Goal: Transaction & Acquisition: Purchase product/service

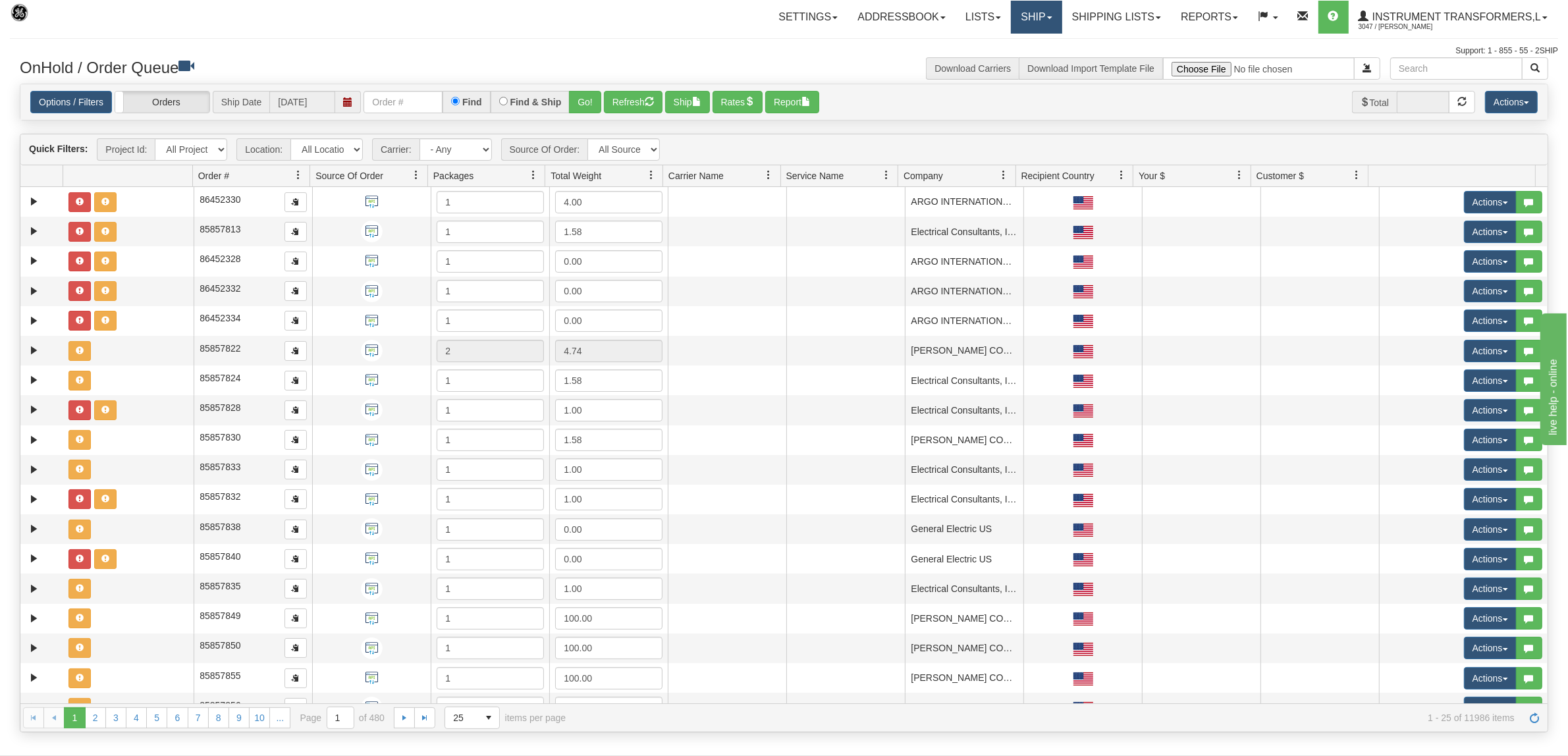
click at [1012, 18] on link "Ship" at bounding box center [1036, 17] width 51 height 33
click at [1002, 39] on link "Ship Screen" at bounding box center [1002, 46] width 119 height 17
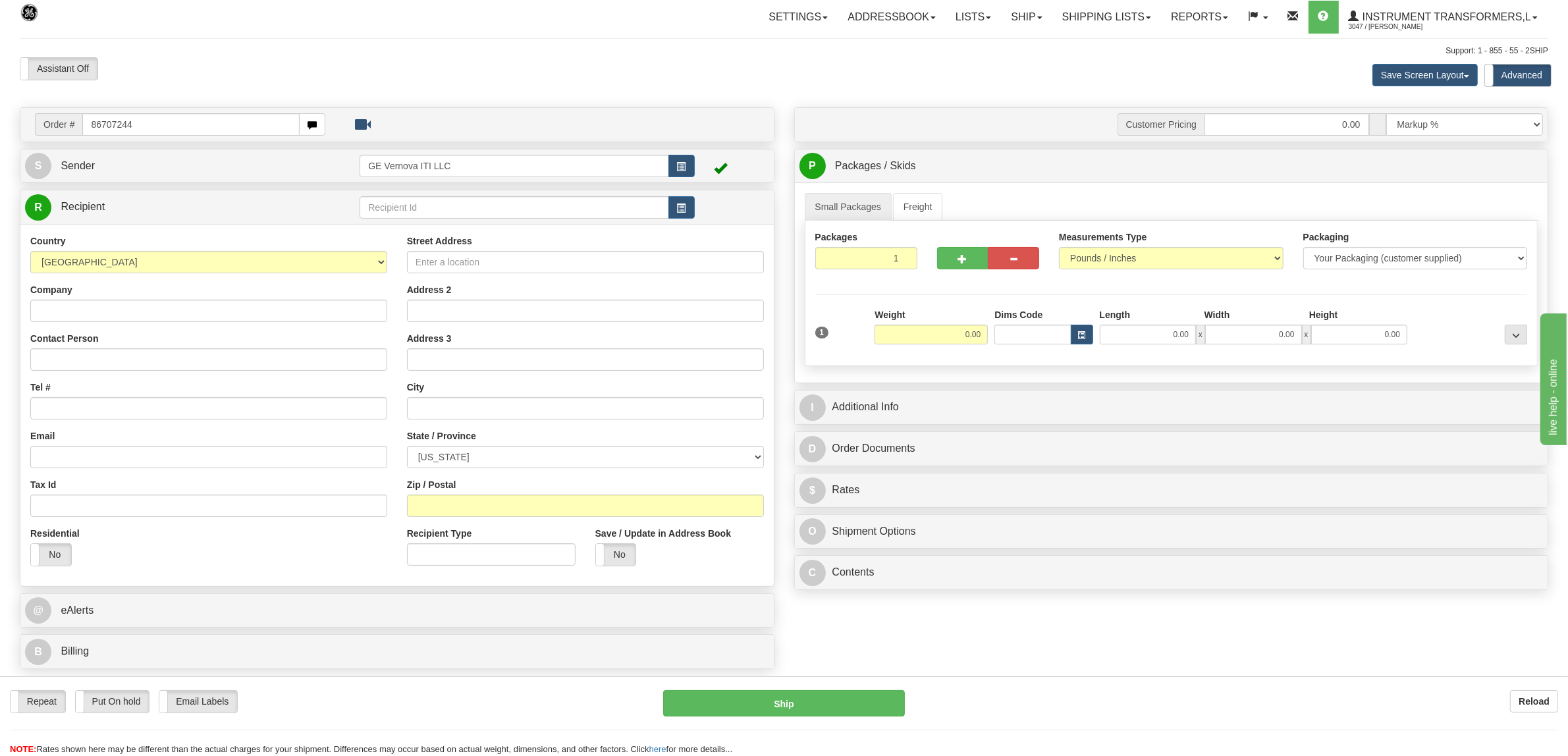
type input "86707244"
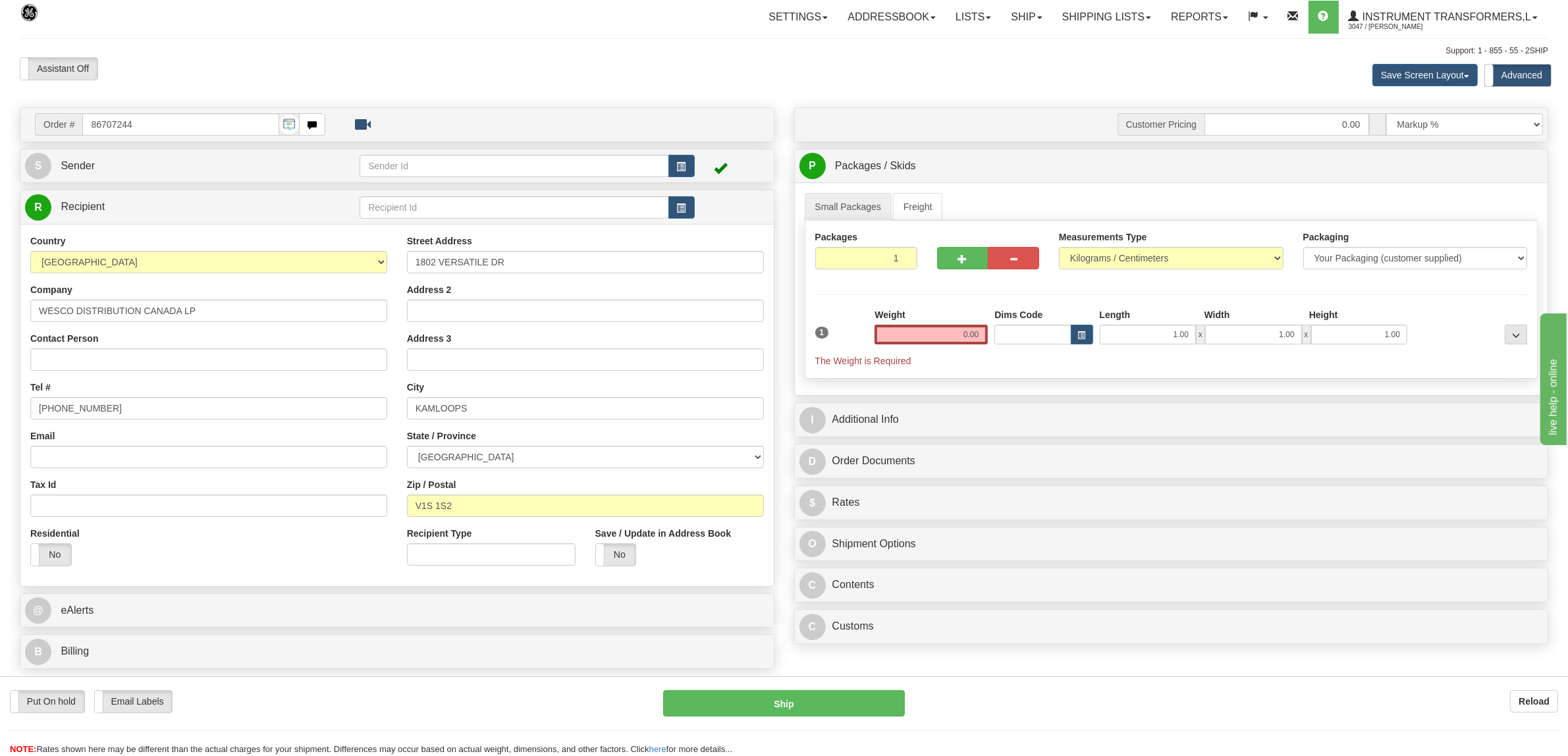
drag, startPoint x: 946, startPoint y: 346, endPoint x: 1031, endPoint y: 341, distance: 85.1
click at [1031, 341] on div "1 Weight 0.00 Dims Code 1.00" at bounding box center [1171, 338] width 719 height 59
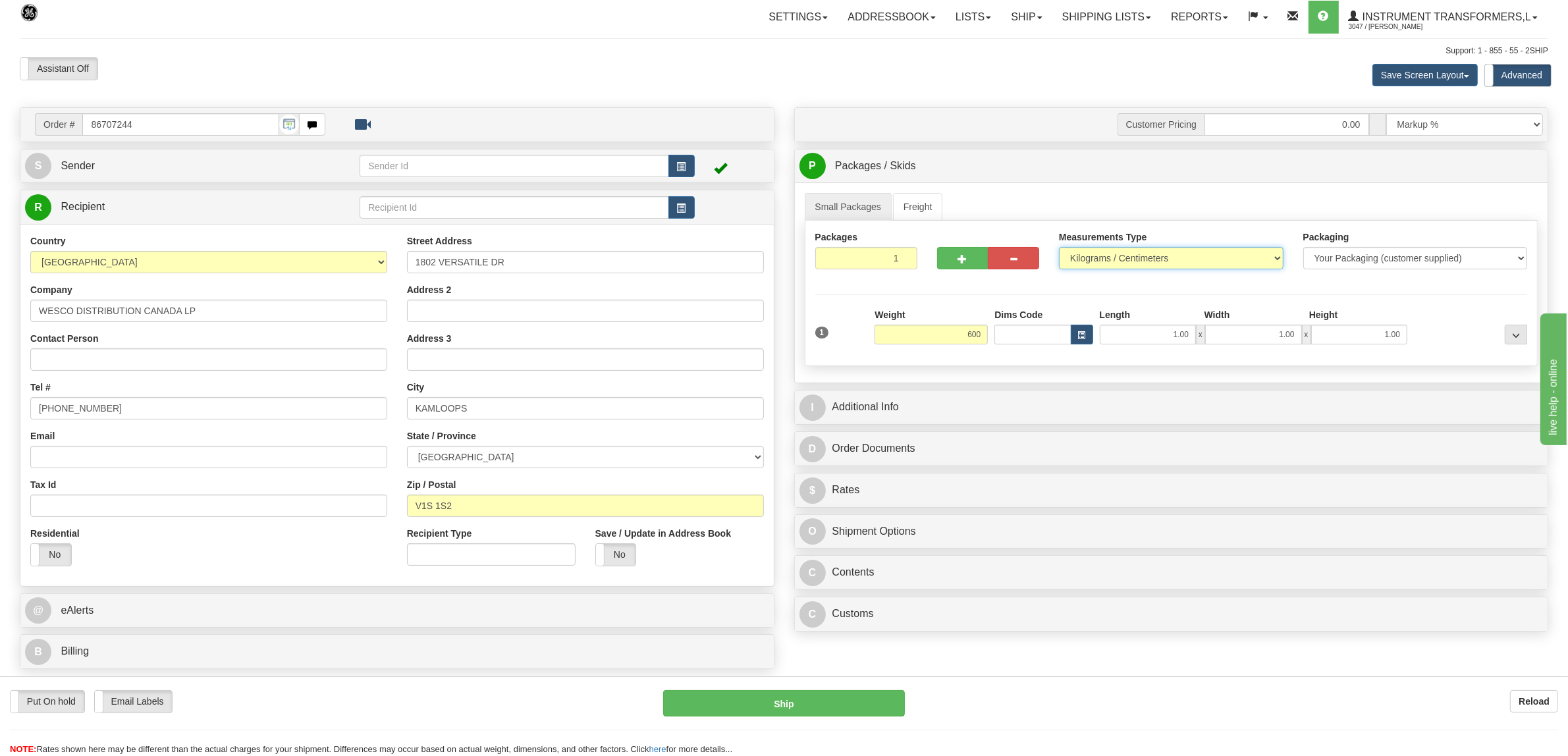
type input "600.00"
click at [1242, 255] on select "Pounds / Inches Kilograms / Centimeters" at bounding box center [1171, 258] width 224 height 23
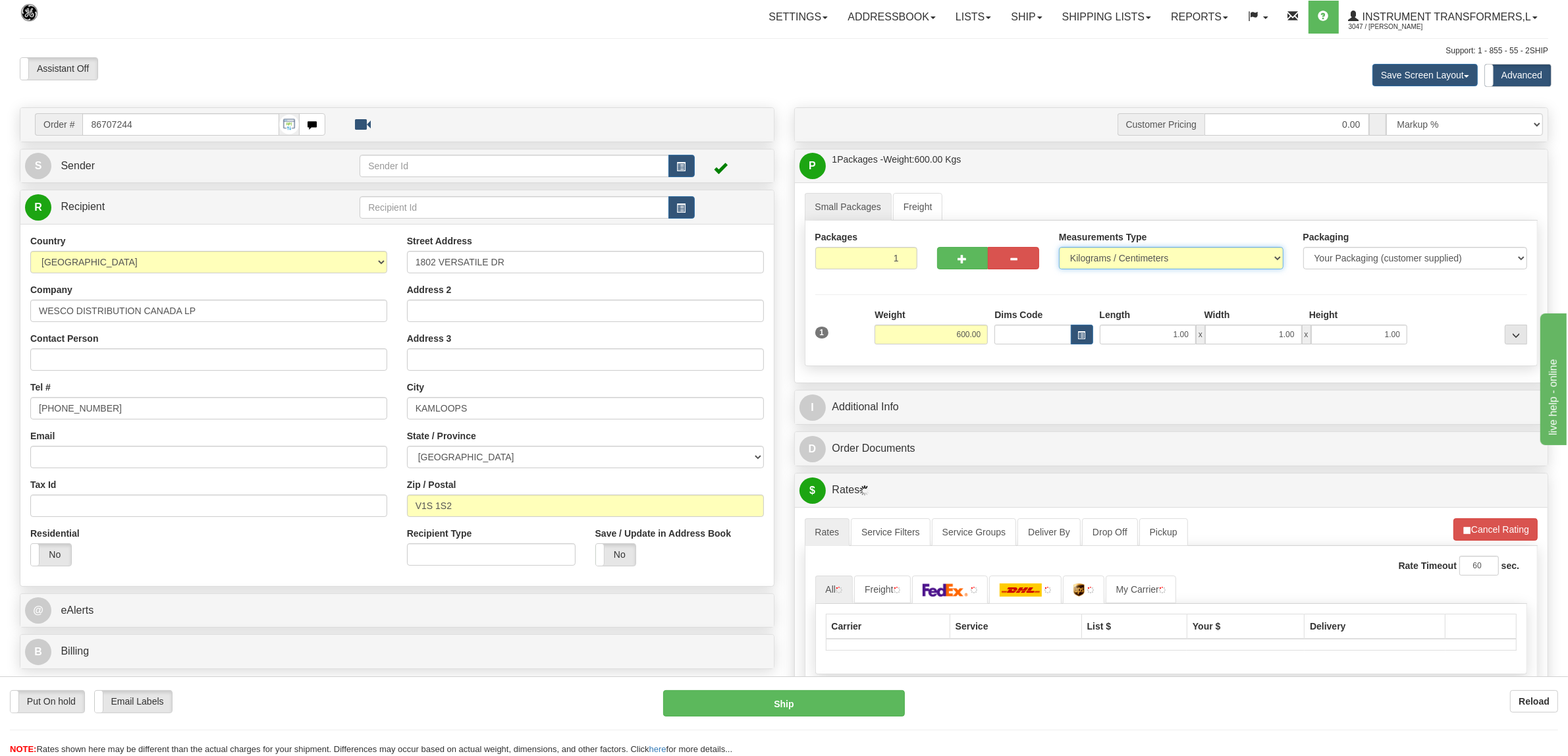
select select "0"
click at [1059, 248] on select "Pounds / Inches Kilograms / Centimeters" at bounding box center [1171, 258] width 224 height 23
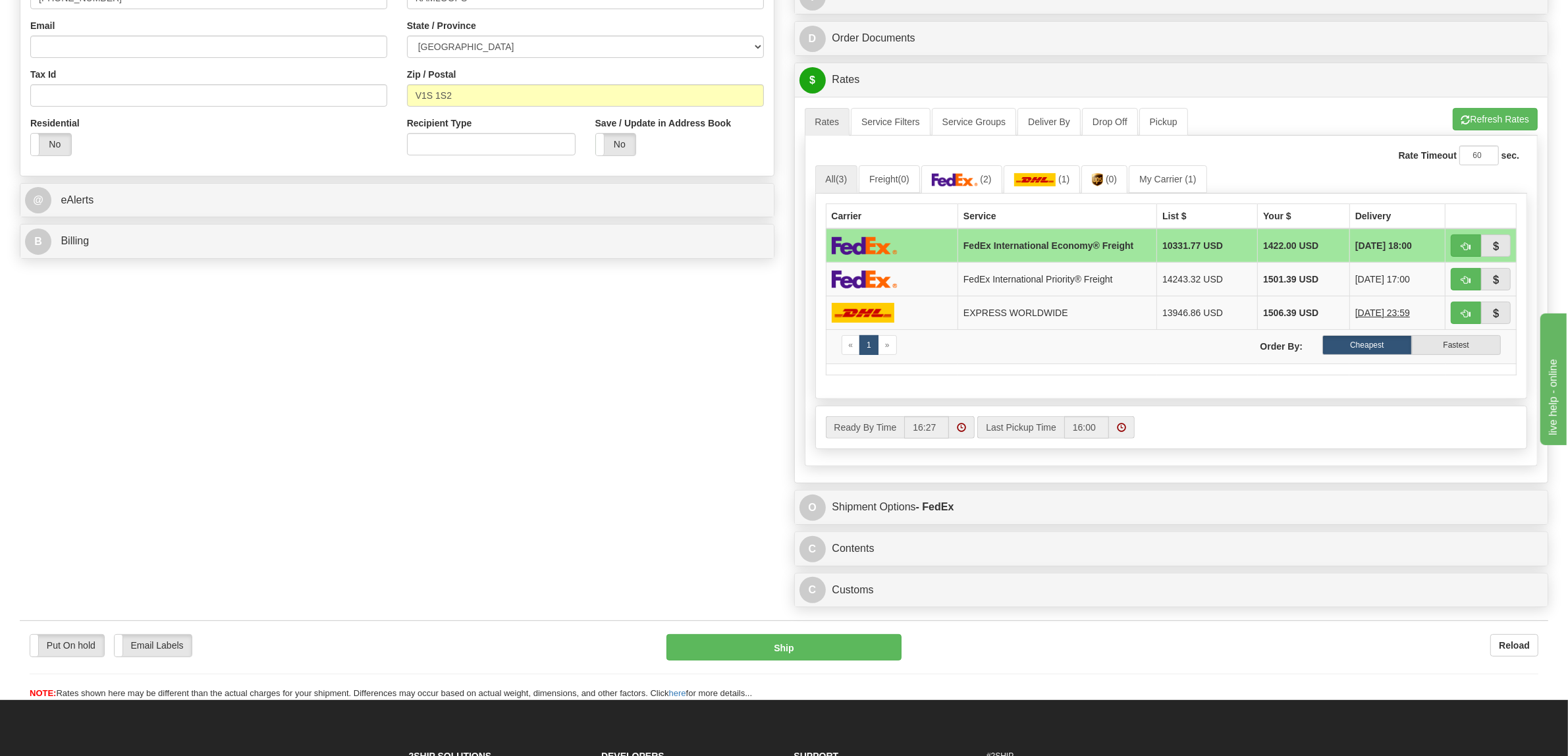
scroll to position [412, 0]
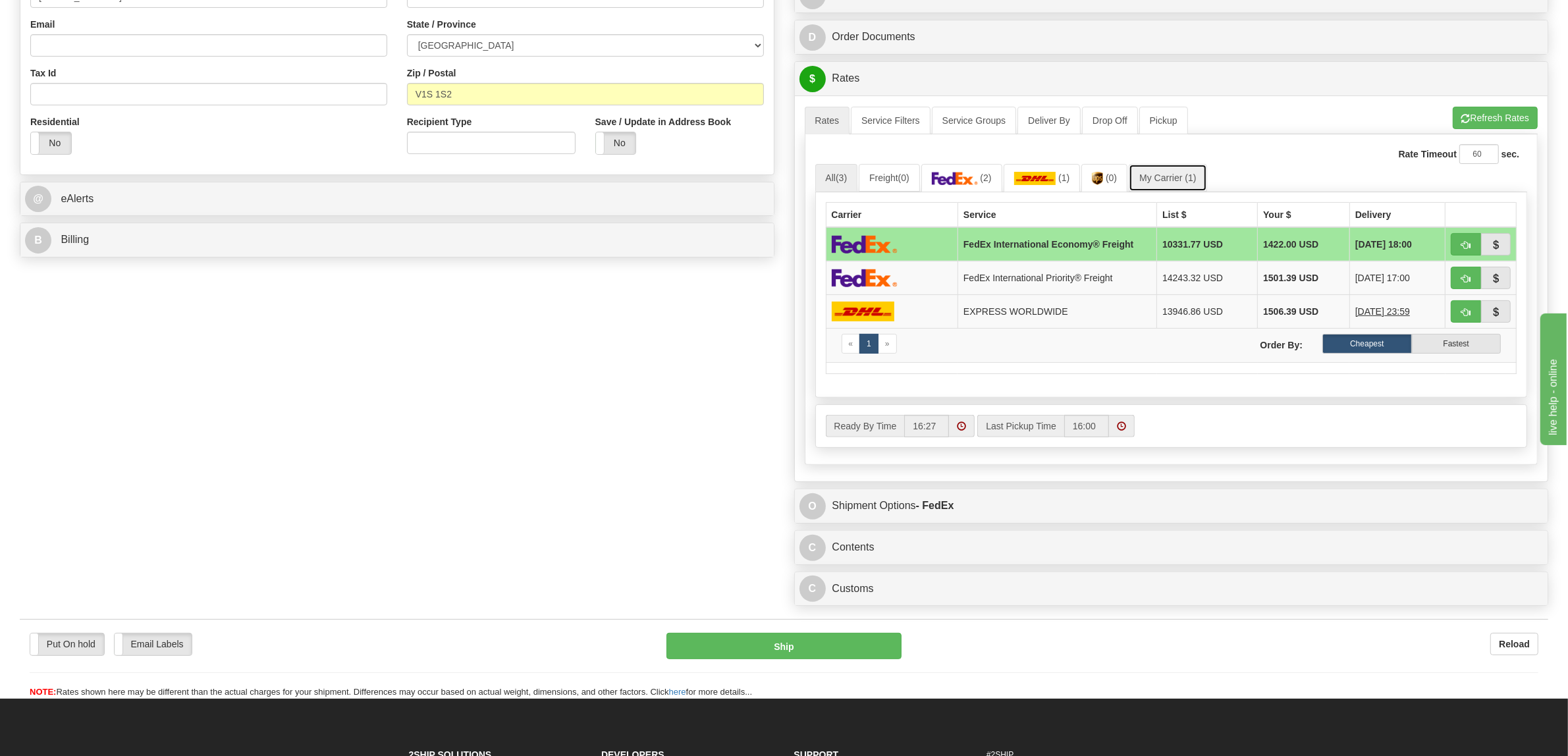
click at [1193, 177] on span "(1)" at bounding box center [1190, 177] width 11 height 11
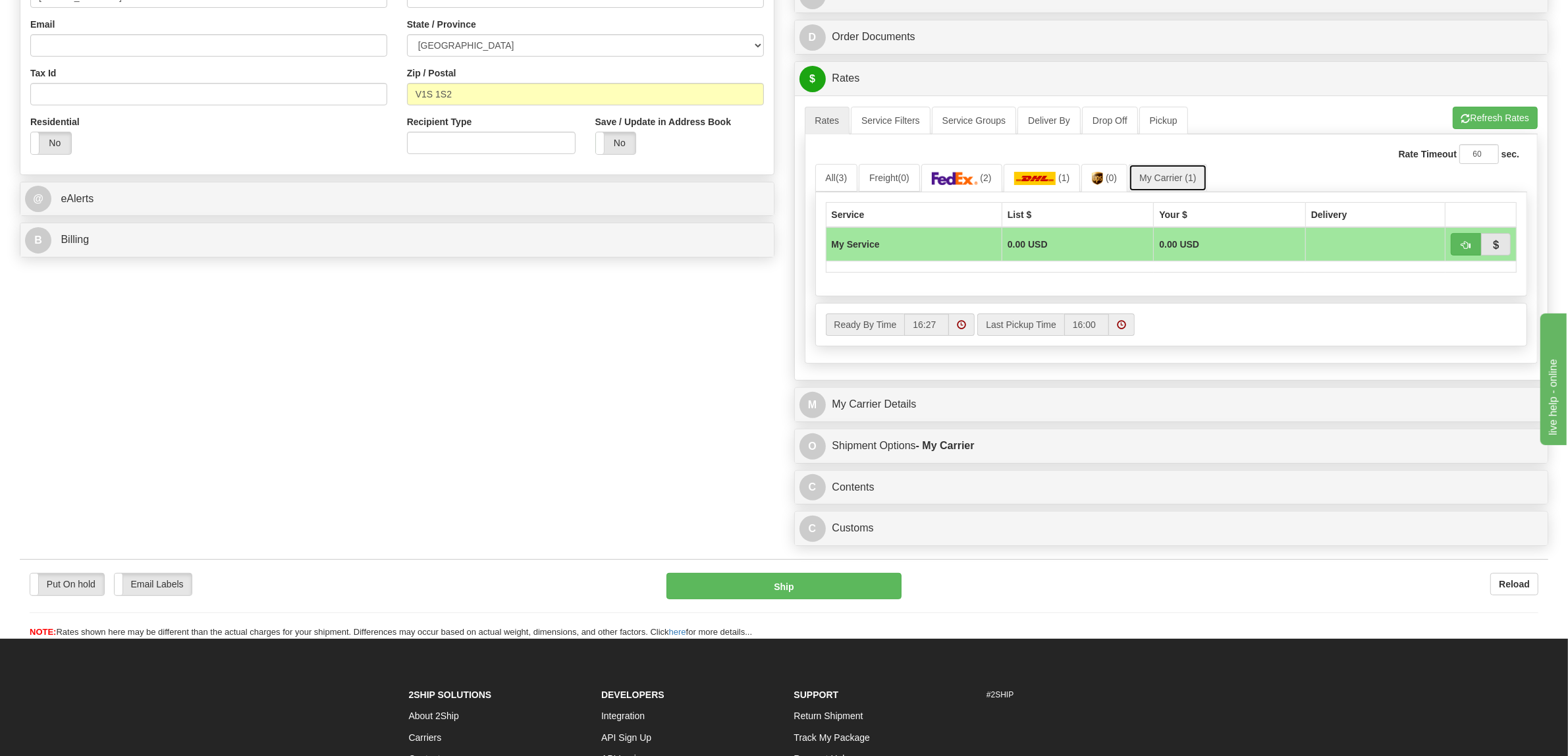
click at [1175, 176] on link "My Carrier (1)" at bounding box center [1167, 177] width 78 height 28
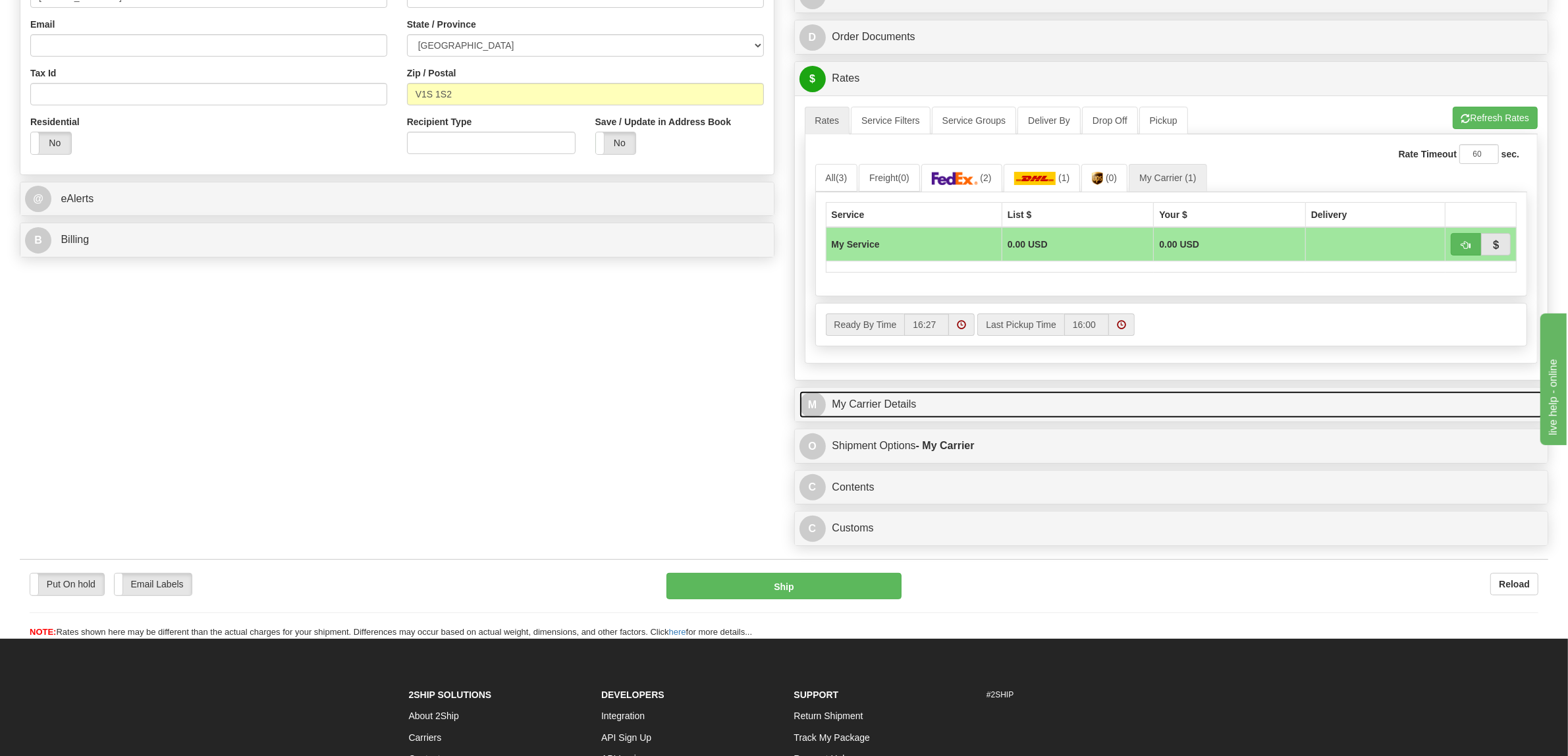
click at [886, 406] on link "M My Carrier Details" at bounding box center [1171, 405] width 744 height 27
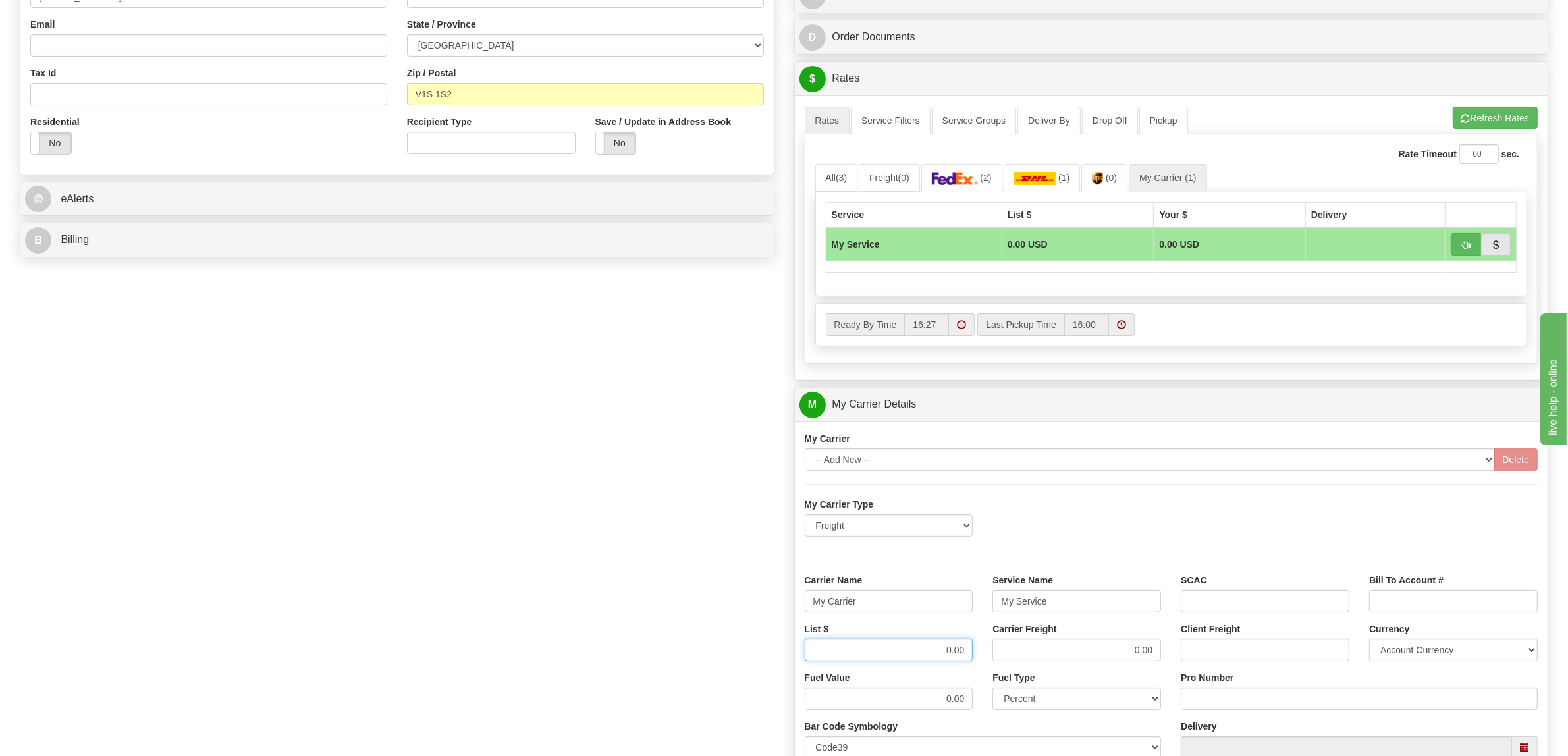
drag, startPoint x: 911, startPoint y: 657, endPoint x: 1041, endPoint y: 664, distance: 130.2
click at [1036, 671] on div "List $ 0.00 Carrier Freight 0.00 Client Freight Currency Account Currency ARN A…" at bounding box center [1171, 646] width 753 height 49
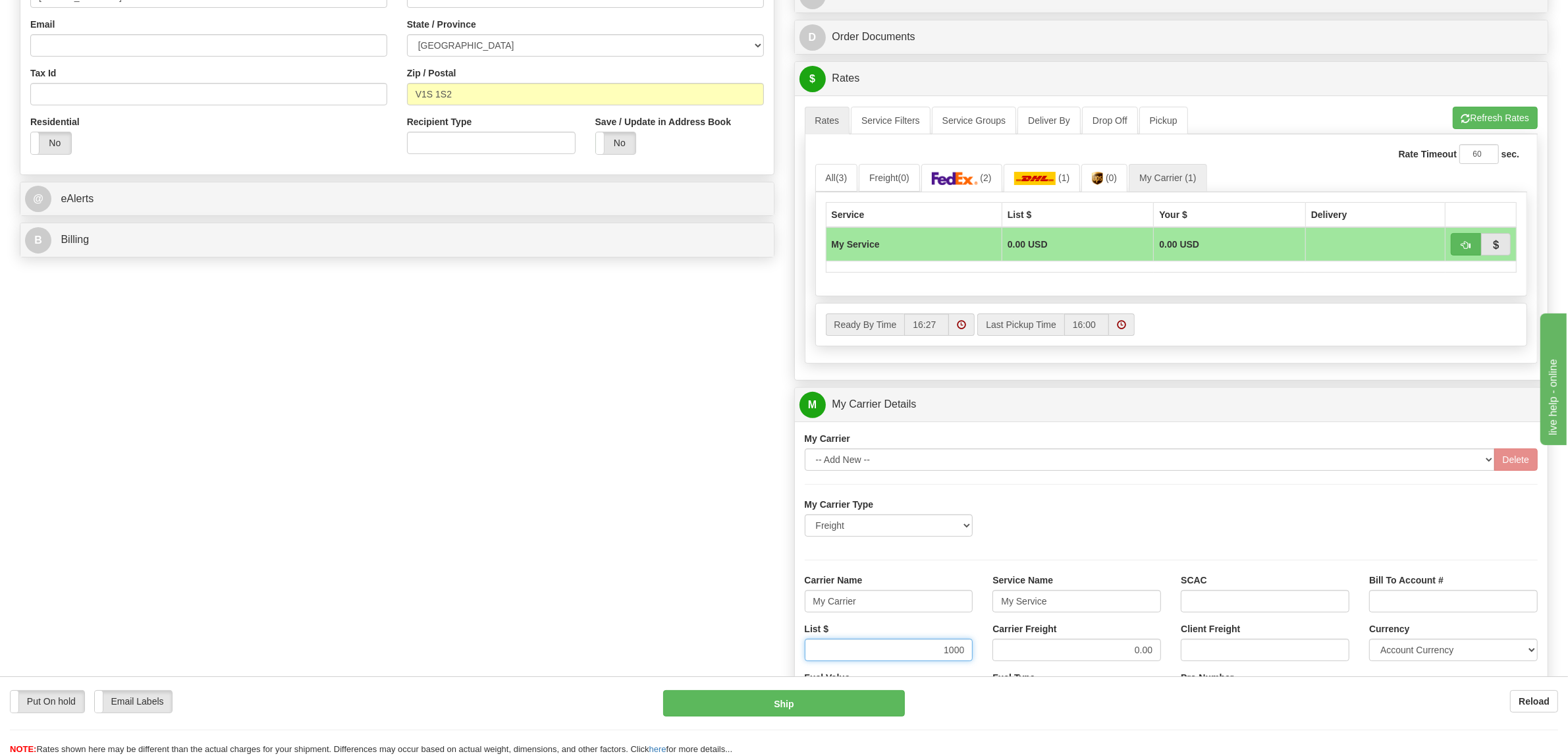
type input "1000"
drag, startPoint x: 1051, startPoint y: 660, endPoint x: 1174, endPoint y: 656, distance: 123.1
click at [1174, 656] on div "List $ 1000 Carrier Freight 0.00 Client Freight Currency Account Currency ARN A…" at bounding box center [1171, 646] width 753 height 49
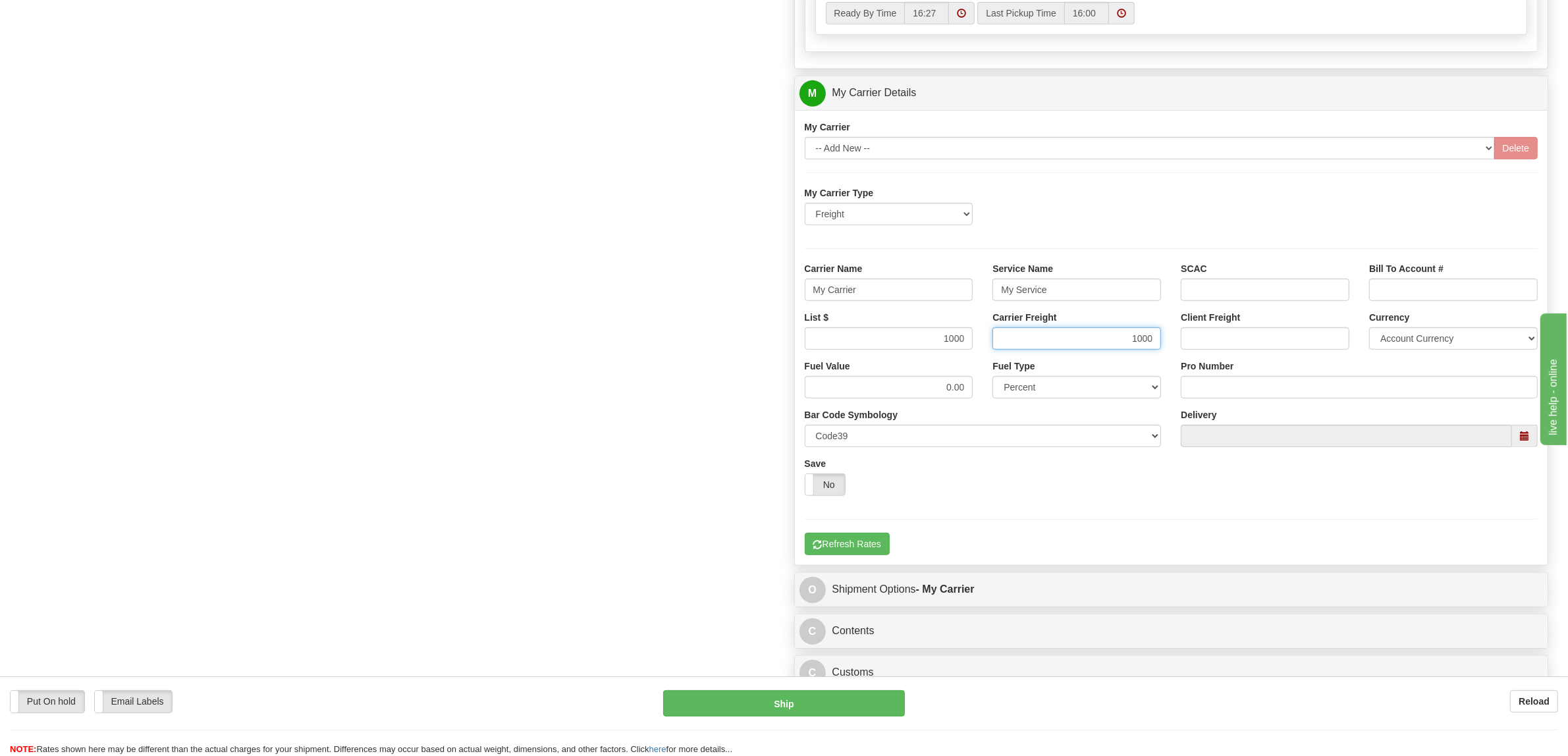
scroll to position [823, 0]
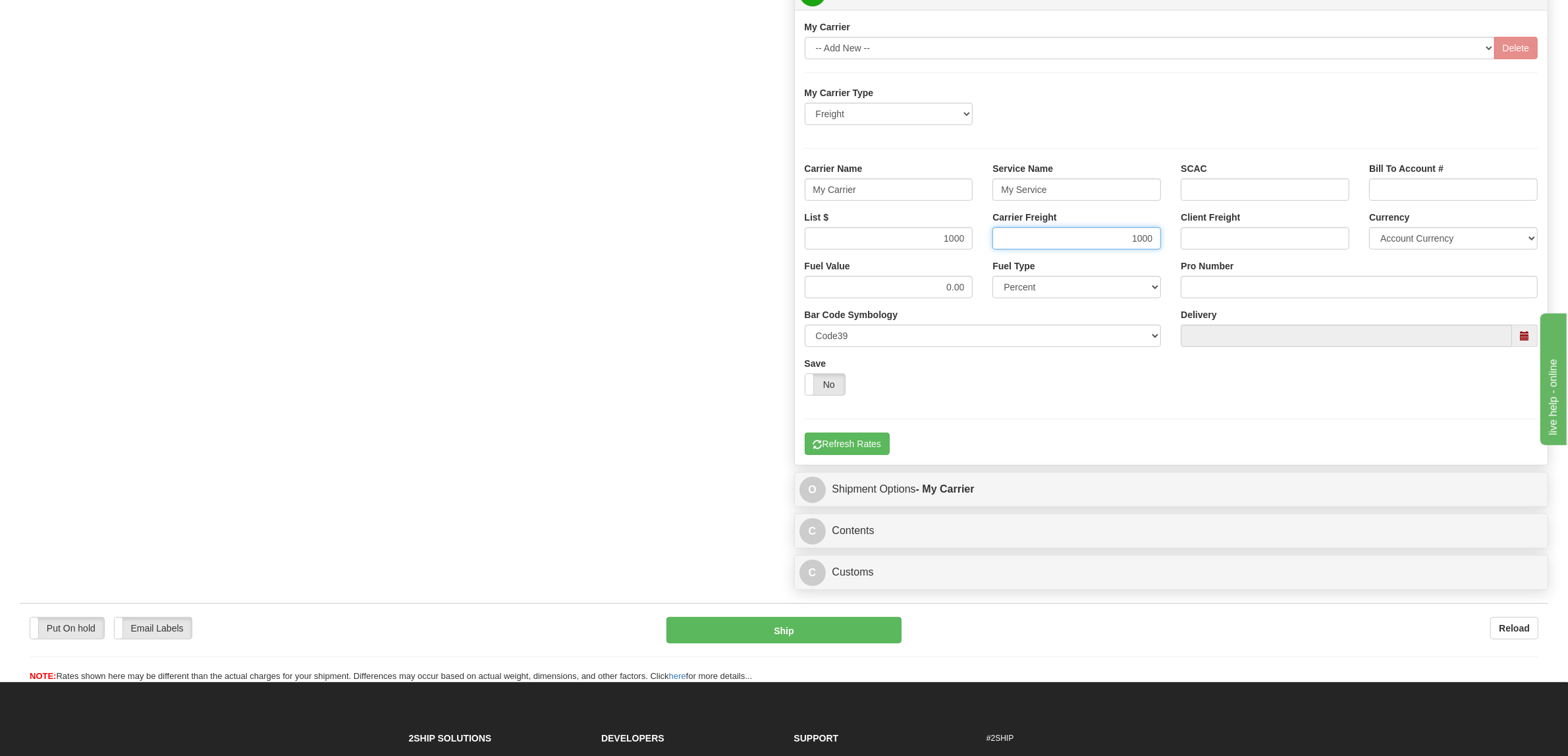
type input "1000"
click at [1218, 293] on input "Pro Number" at bounding box center [1359, 287] width 357 height 23
type input "076-0161084"
click at [876, 453] on button "Refresh Rates" at bounding box center [847, 444] width 85 height 23
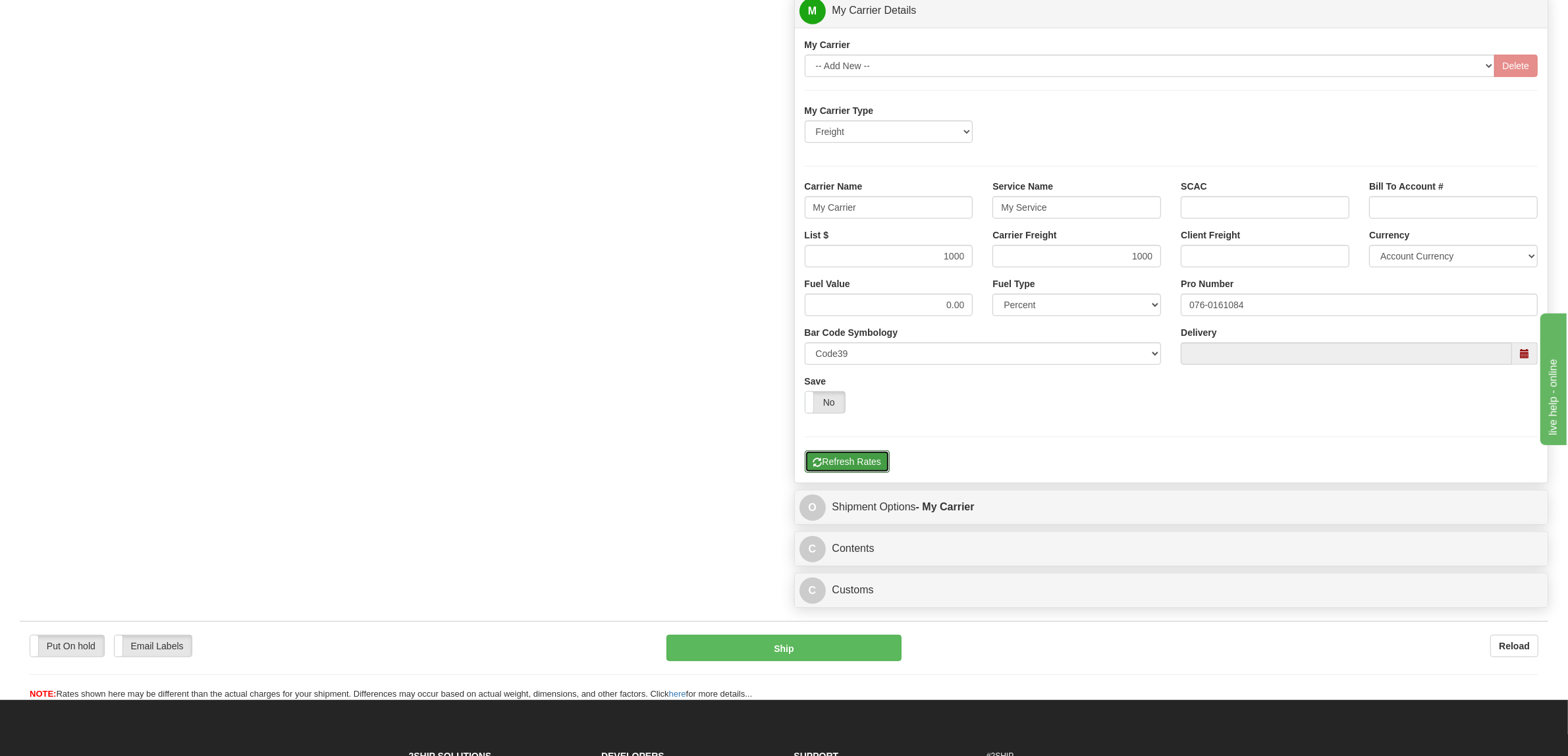
scroll to position [377, 0]
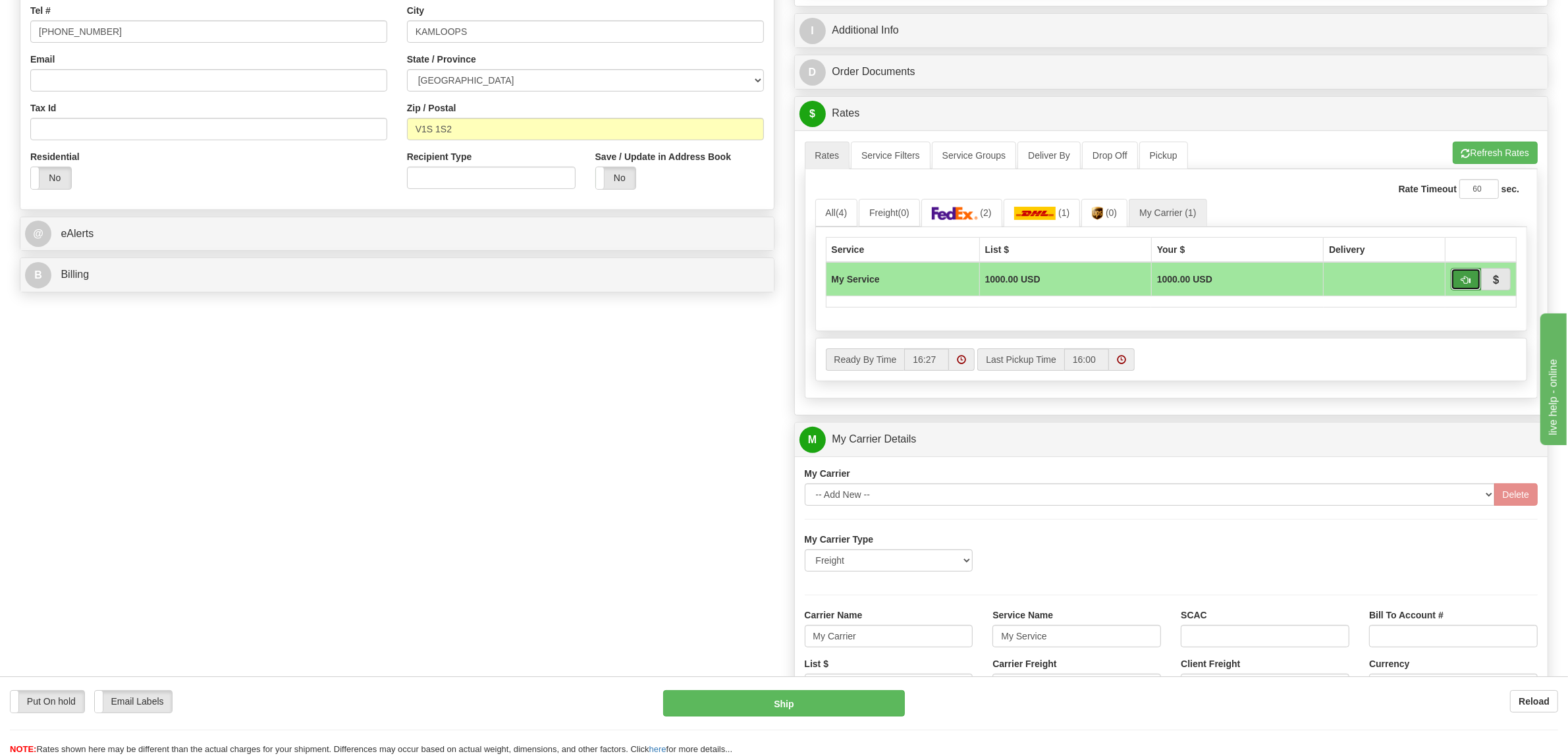
click at [1457, 280] on button "button" at bounding box center [1466, 279] width 30 height 23
type input "00"
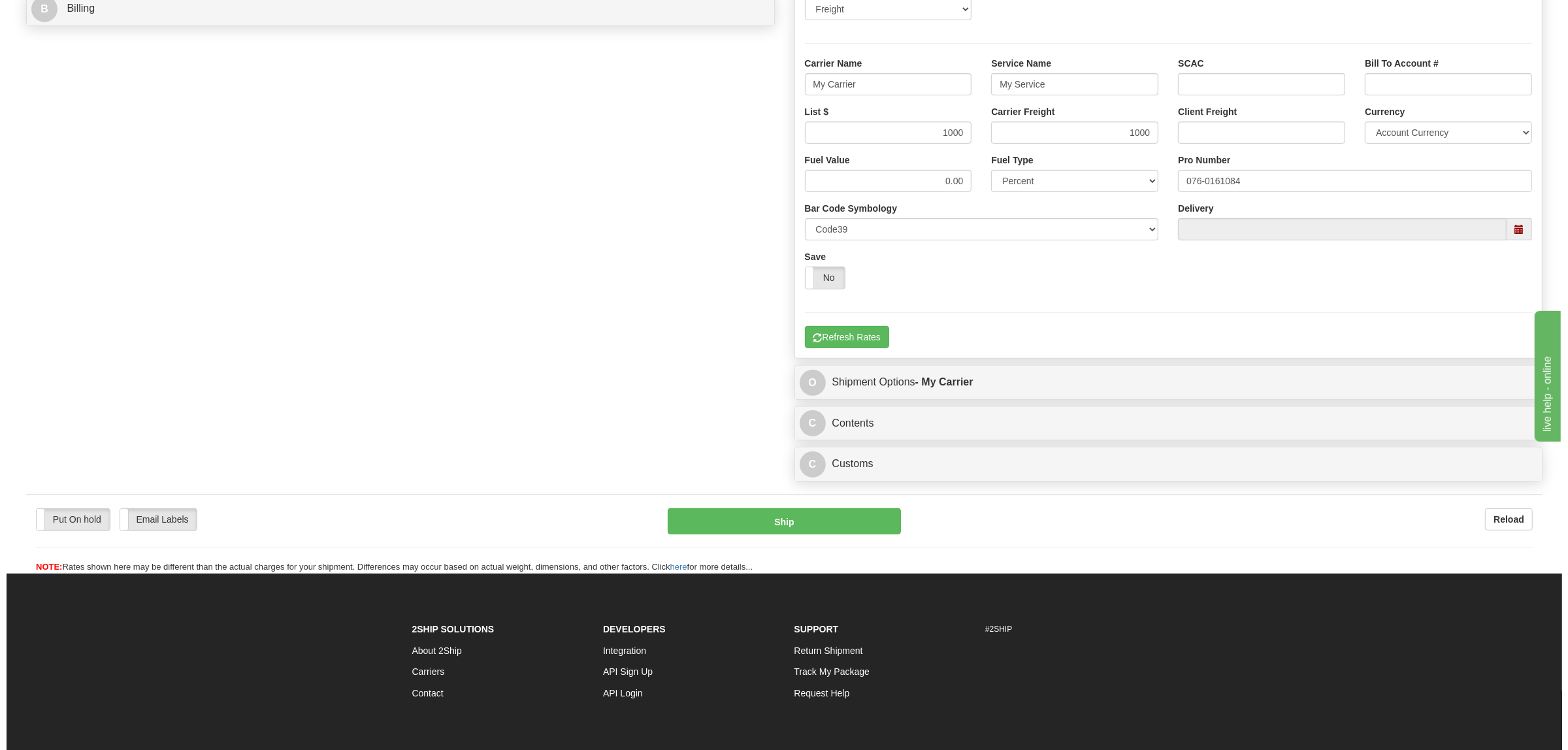
scroll to position [738, 0]
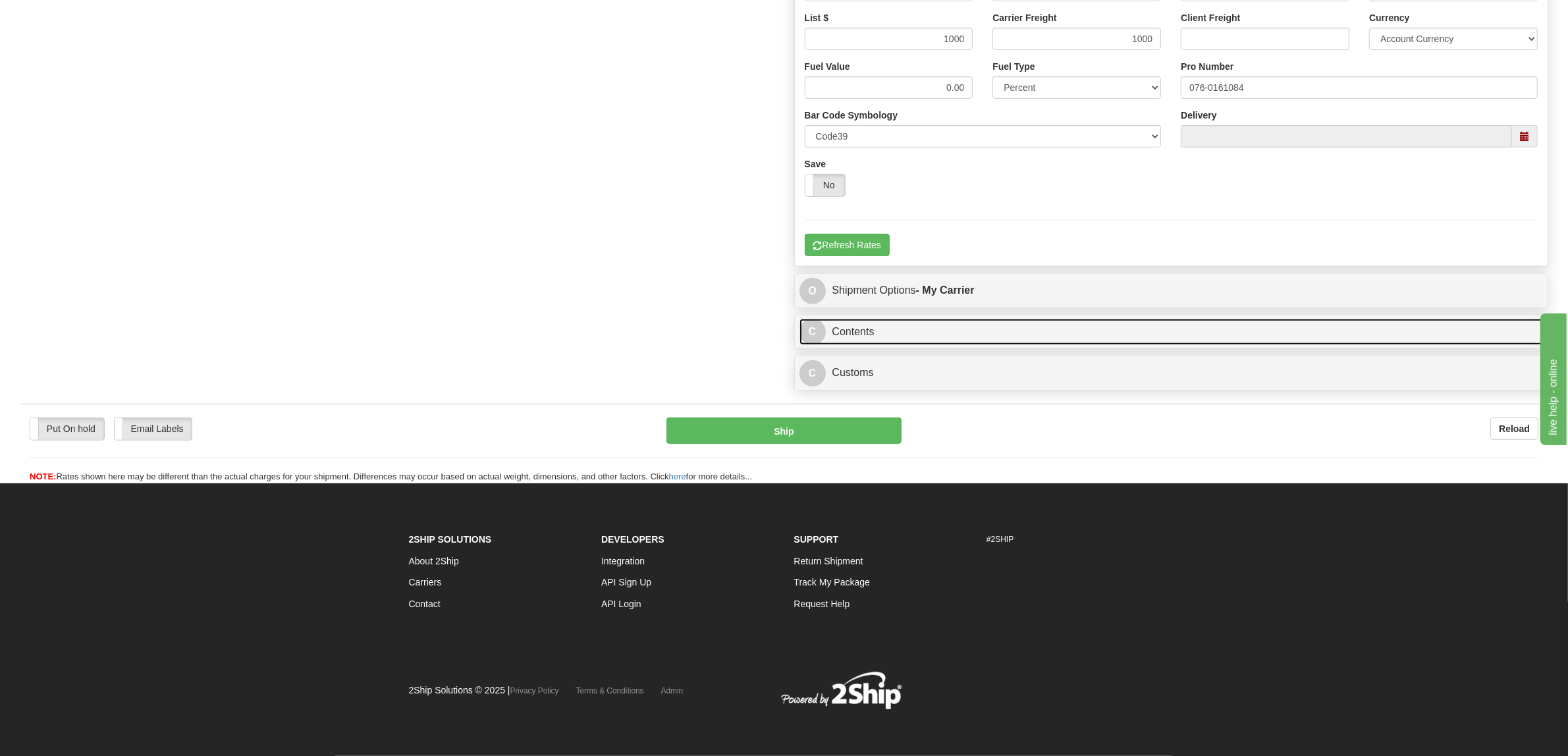
click at [890, 334] on link "C Contents" at bounding box center [1171, 332] width 744 height 27
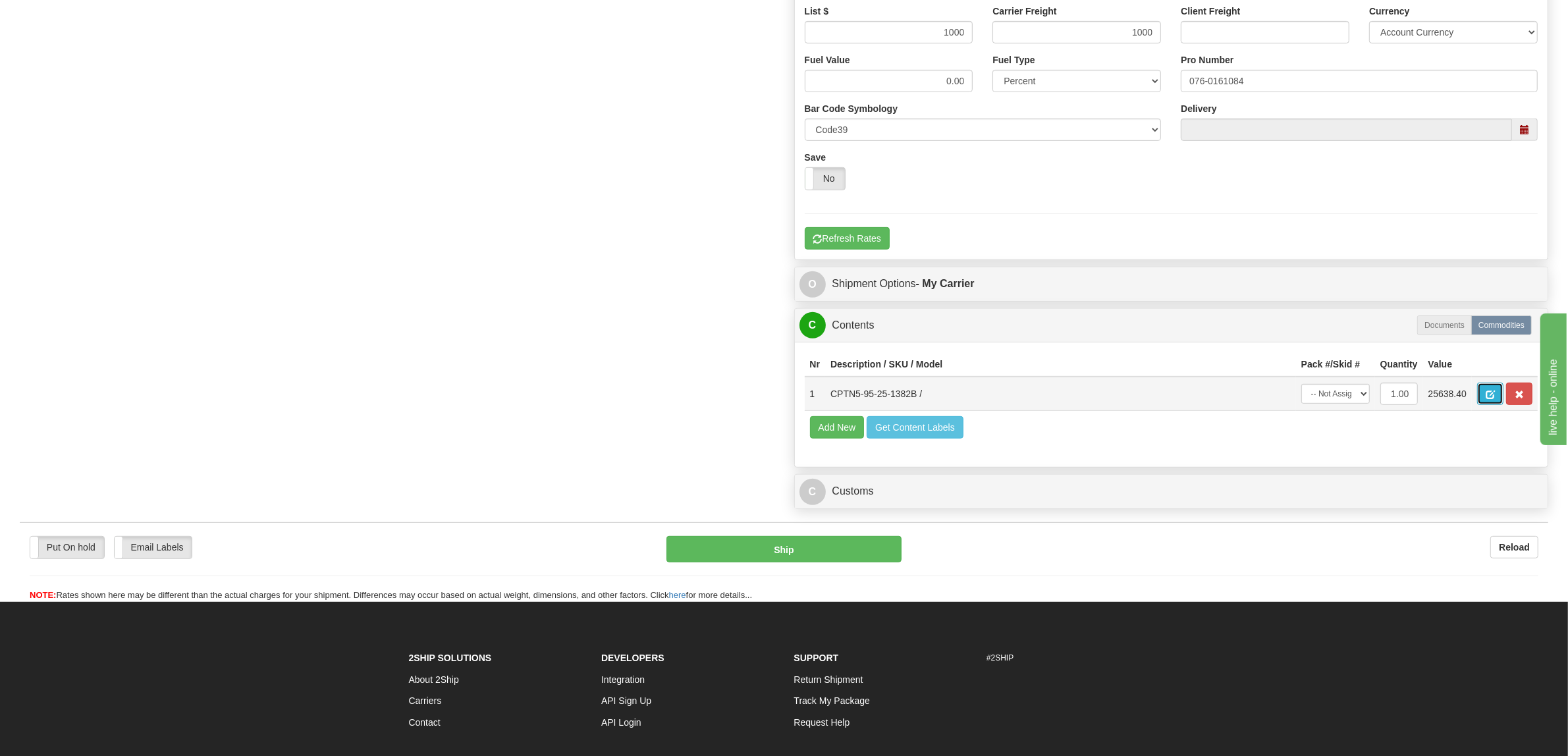
click at [1495, 396] on span "button" at bounding box center [1490, 394] width 9 height 8
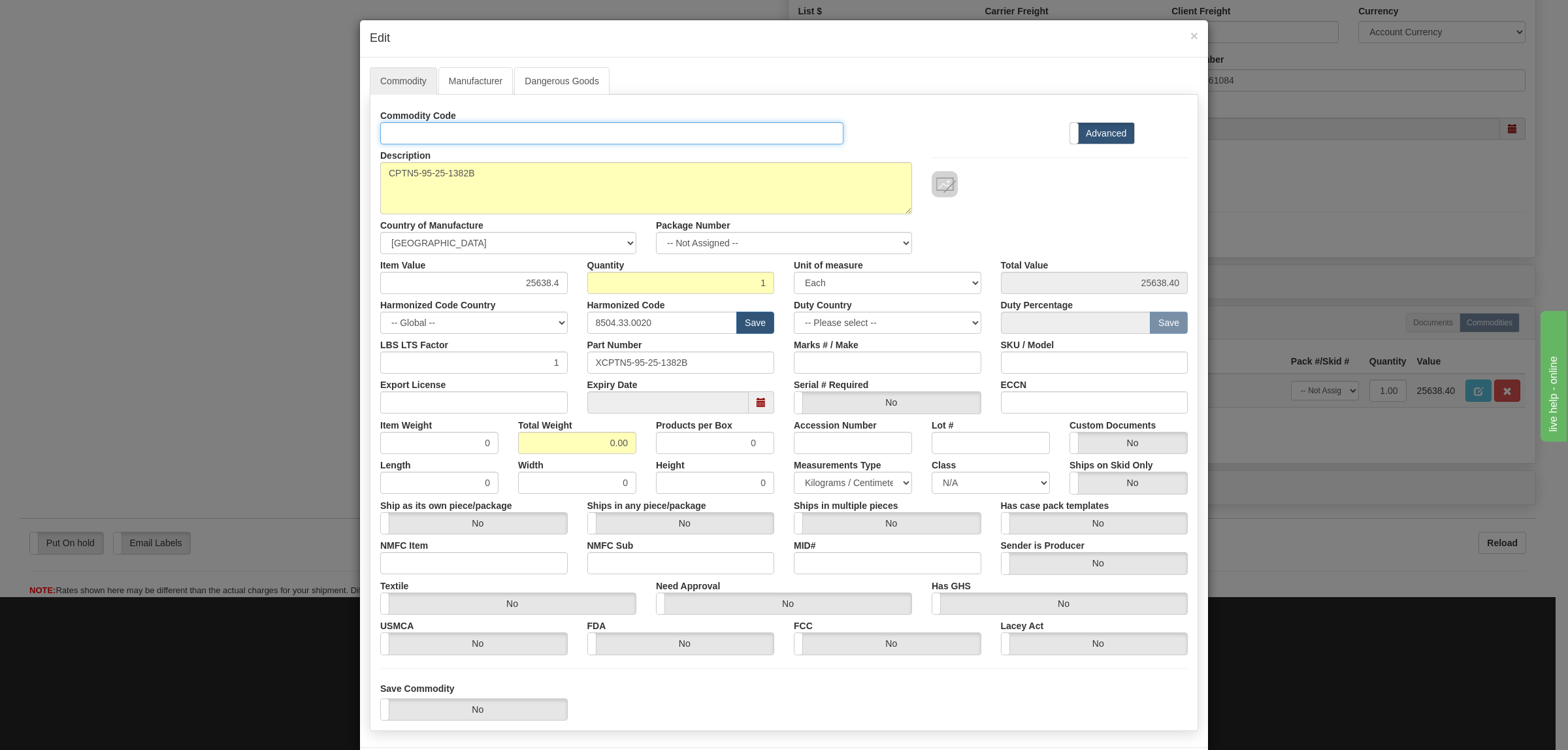
click at [438, 140] on input "Id" at bounding box center [612, 133] width 463 height 22
type input "TRANSFORMERS"
click at [432, 405] on input "Export License" at bounding box center [474, 402] width 187 height 22
type input "NLR"
click at [1089, 390] on div "ECCN" at bounding box center [1095, 393] width 207 height 40
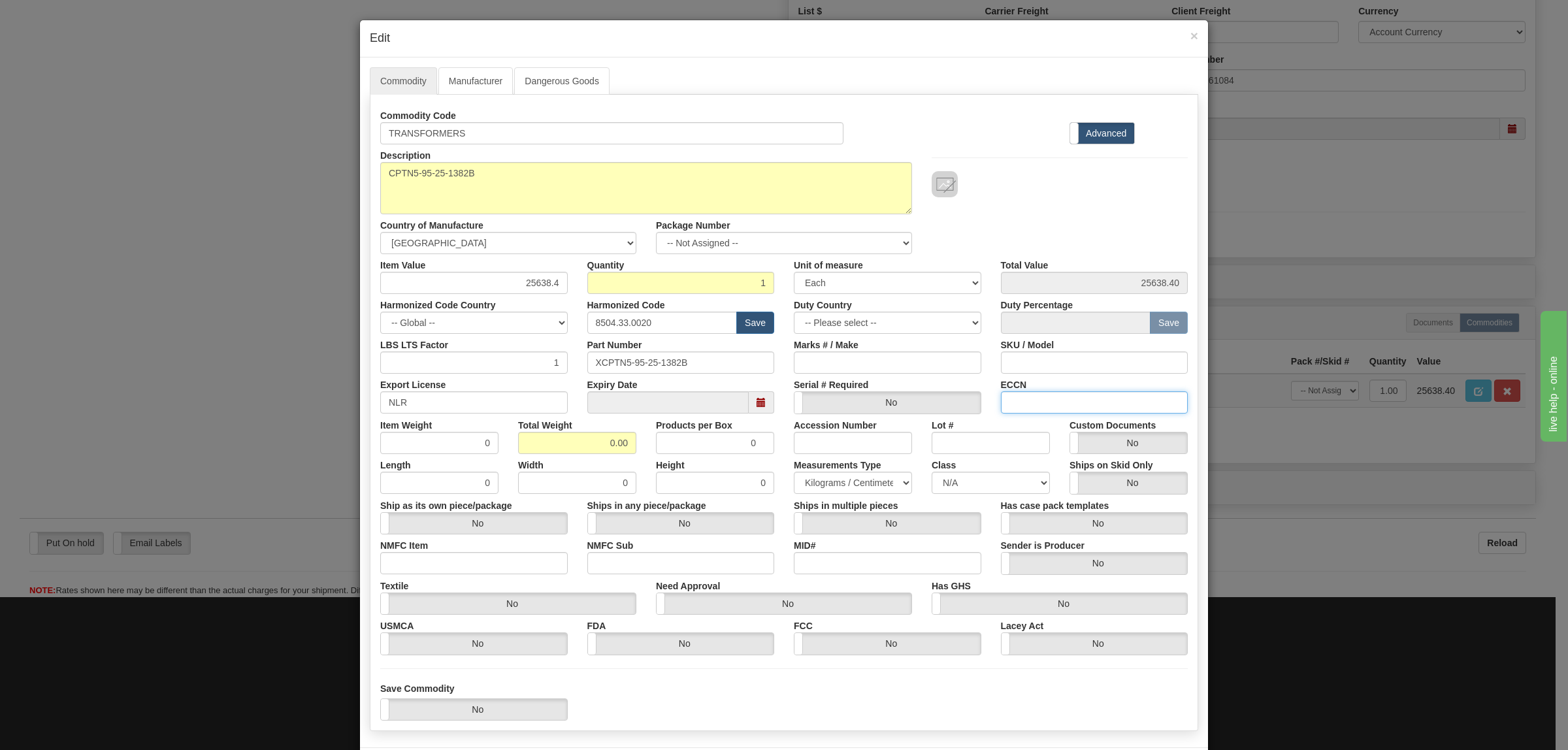
click at [1099, 405] on input "ECCN" at bounding box center [1095, 402] width 187 height 22
type input "EAR99"
click at [958, 492] on select "N/A 50.0 55.0 60.0 65.0 70.0 85.0 92.5 100.0 125.0 175.0 250.0 300.0 400.0" at bounding box center [991, 483] width 118 height 22
select select "70.0"
click at [932, 472] on select "N/A 50.0 55.0 60.0 65.0 70.0 85.0 92.5 100.0 125.0 175.0 250.0 300.0 400.0" at bounding box center [991, 483] width 118 height 22
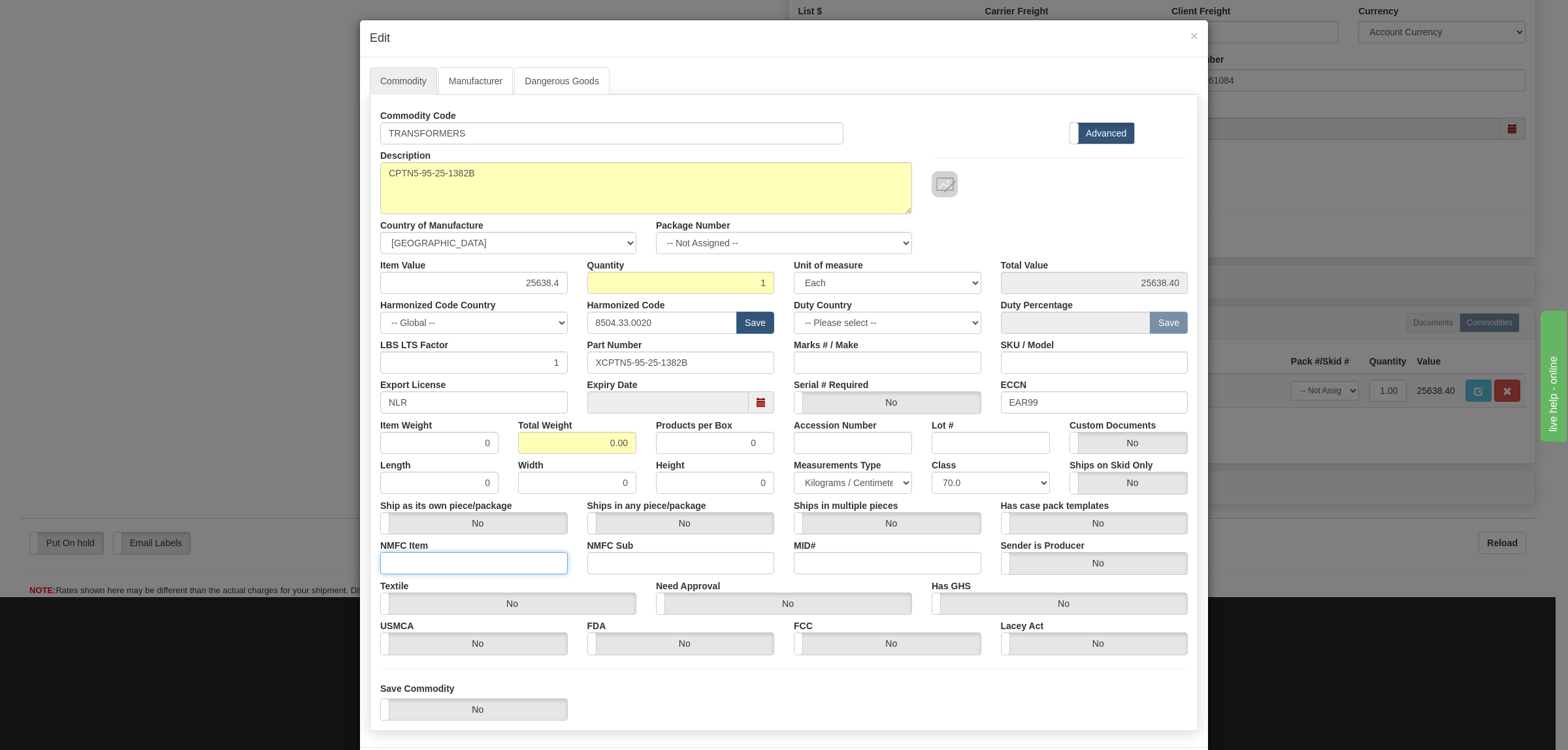
click at [459, 558] on input "NMFC Item" at bounding box center [474, 563] width 187 height 22
type input "63170"
click at [615, 558] on input "NMFC Sub" at bounding box center [681, 563] width 187 height 22
type input "4"
drag, startPoint x: 593, startPoint y: 441, endPoint x: 657, endPoint y: 438, distance: 64.1
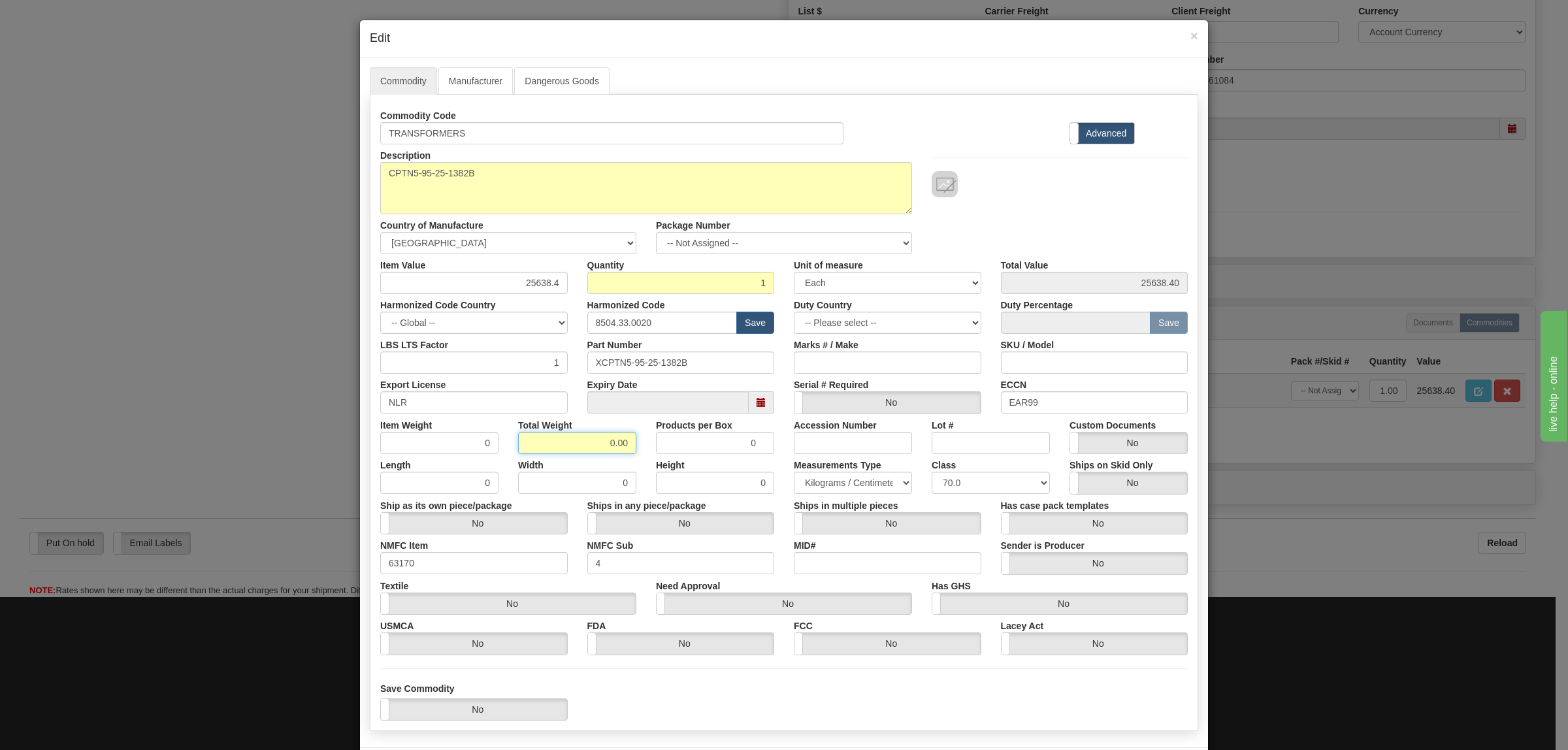
click at [652, 441] on div "Item Weight 0 Total Weight 0.00 Products per Box 0 Accession Number Lot # Custo…" at bounding box center [784, 434] width 827 height 40
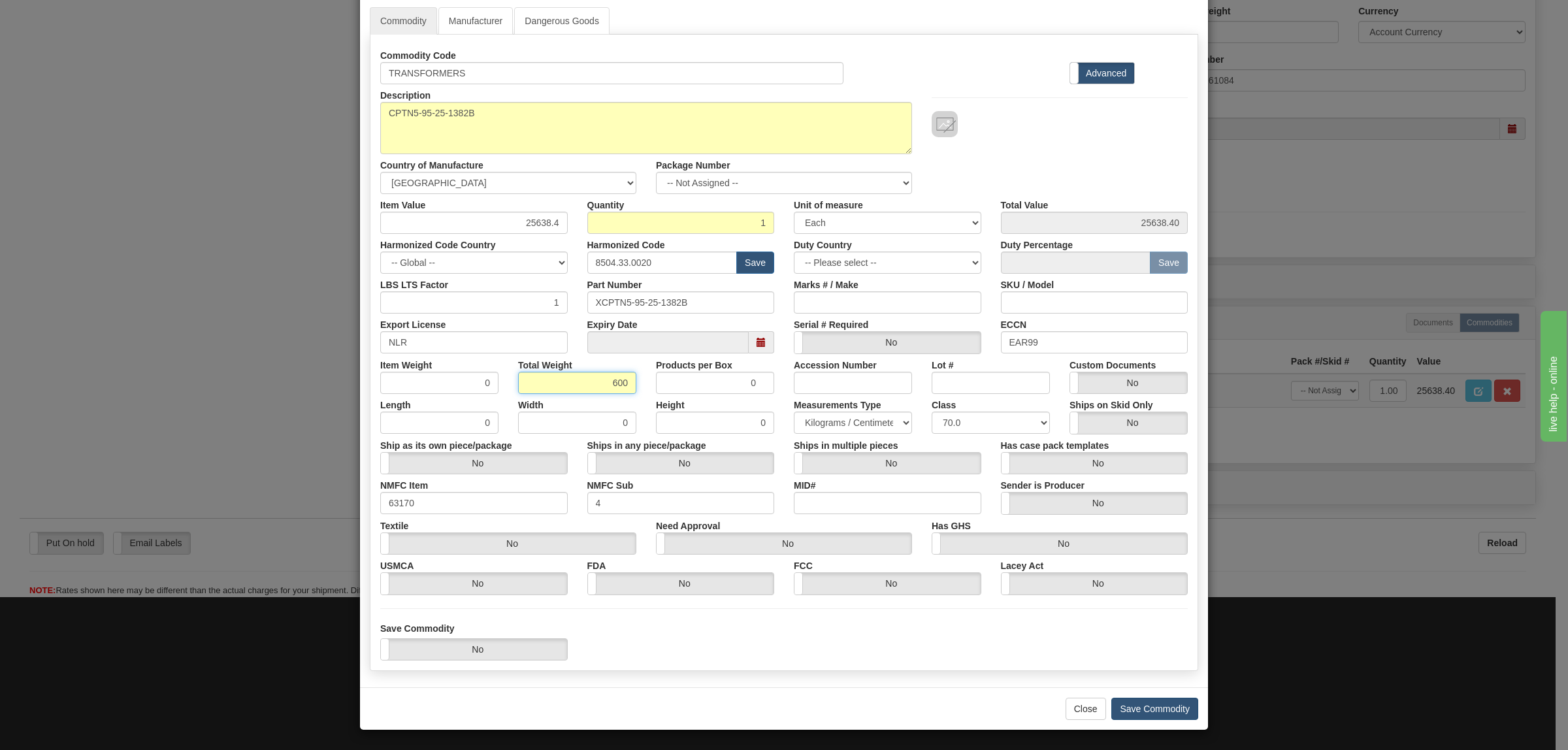
type input "600"
type input "600.0000"
click at [1137, 702] on button "Save Commodity" at bounding box center [1155, 709] width 87 height 22
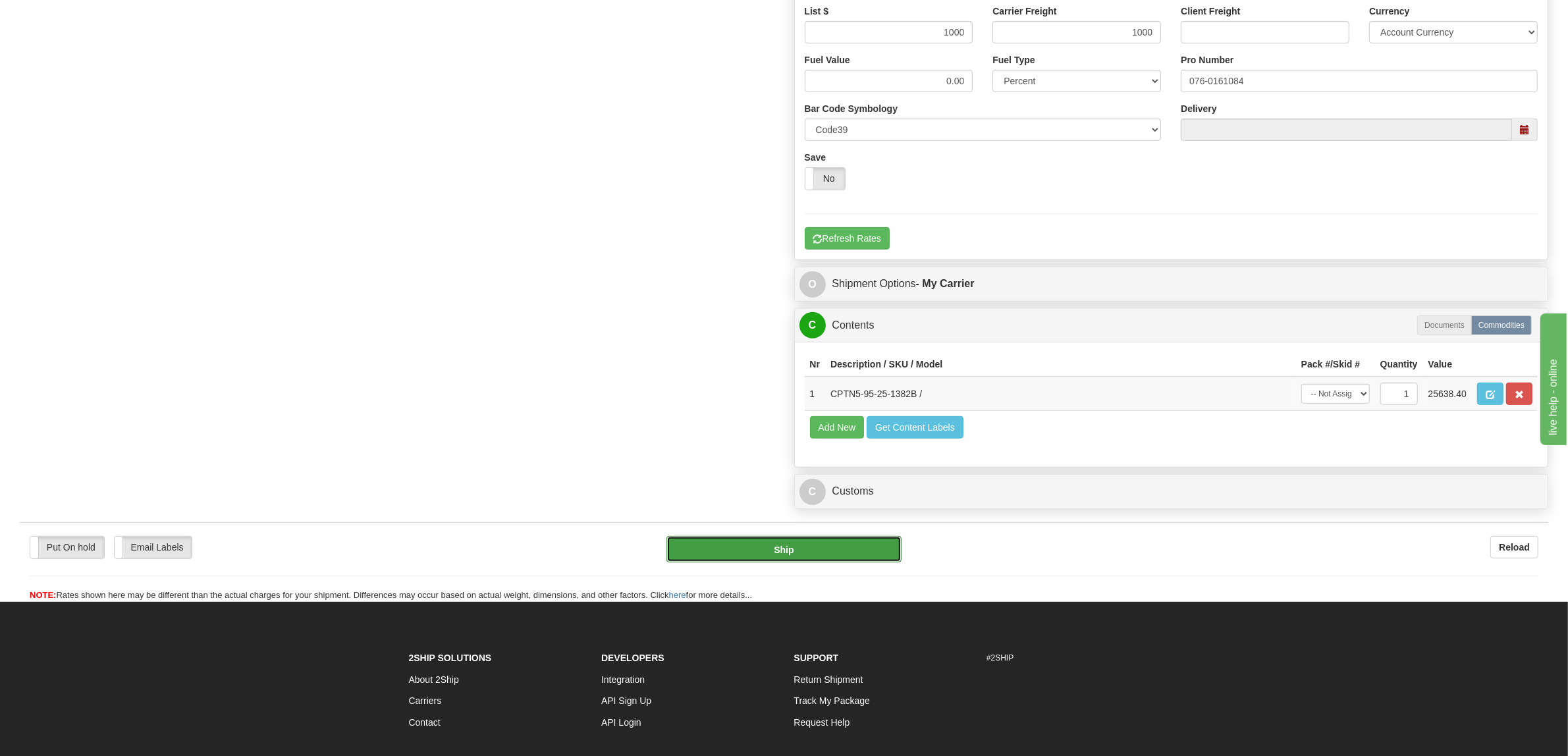
click at [777, 563] on button "Ship" at bounding box center [783, 549] width 235 height 26
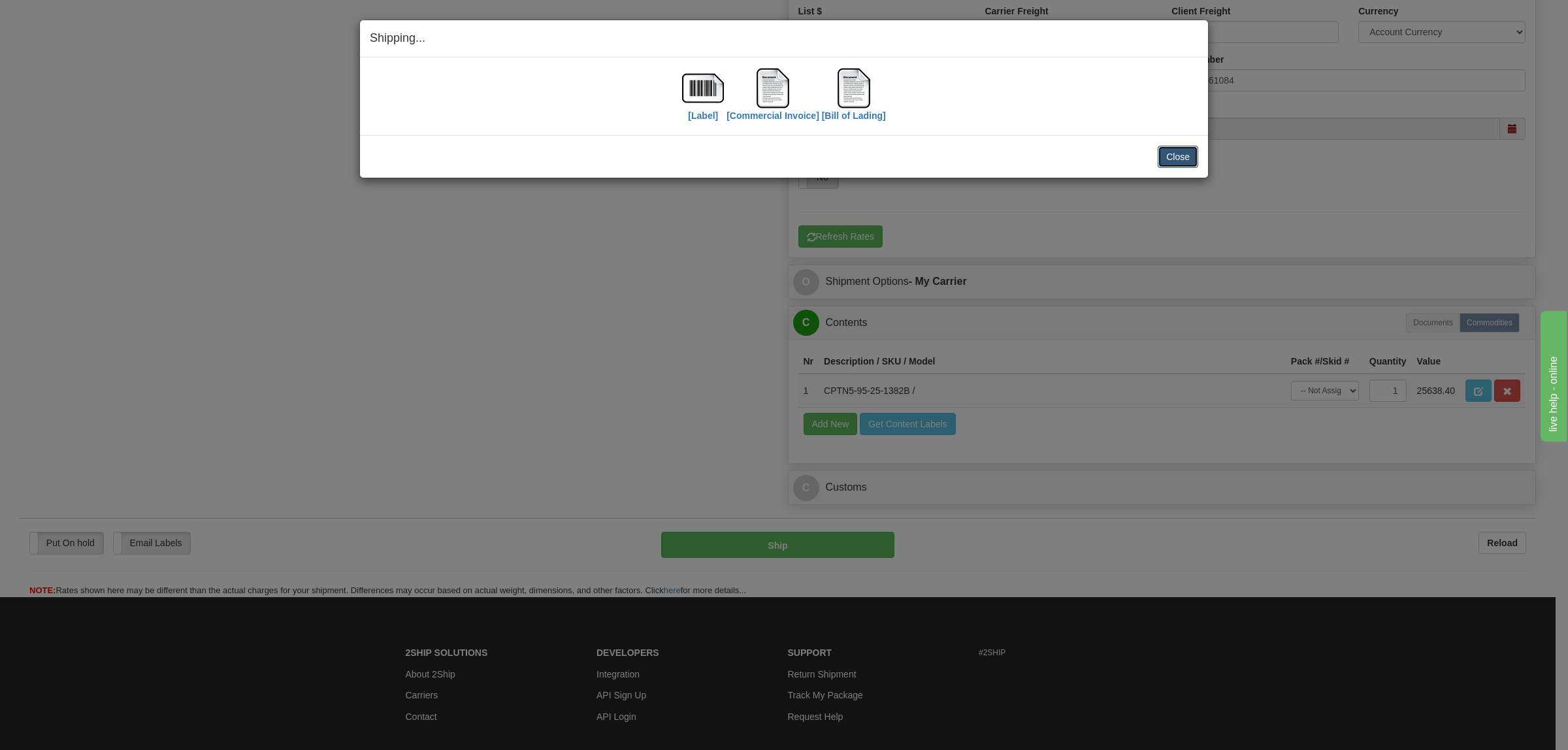
click at [1184, 157] on button "Close" at bounding box center [1178, 157] width 40 height 22
